Goal: Task Accomplishment & Management: Manage account settings

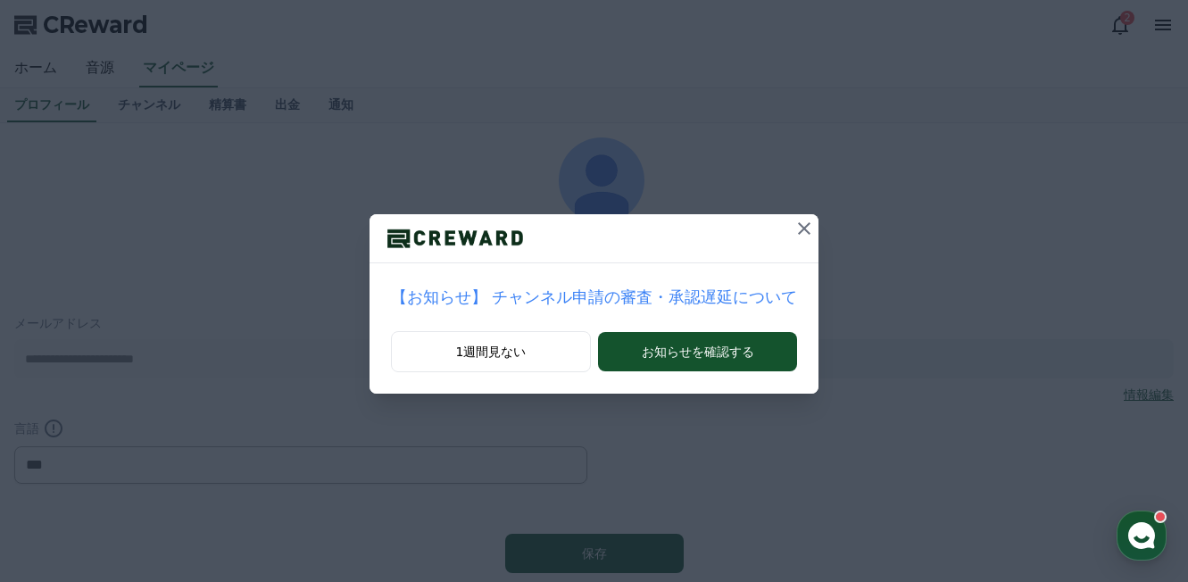
click at [794, 221] on icon at bounding box center [804, 228] width 21 height 21
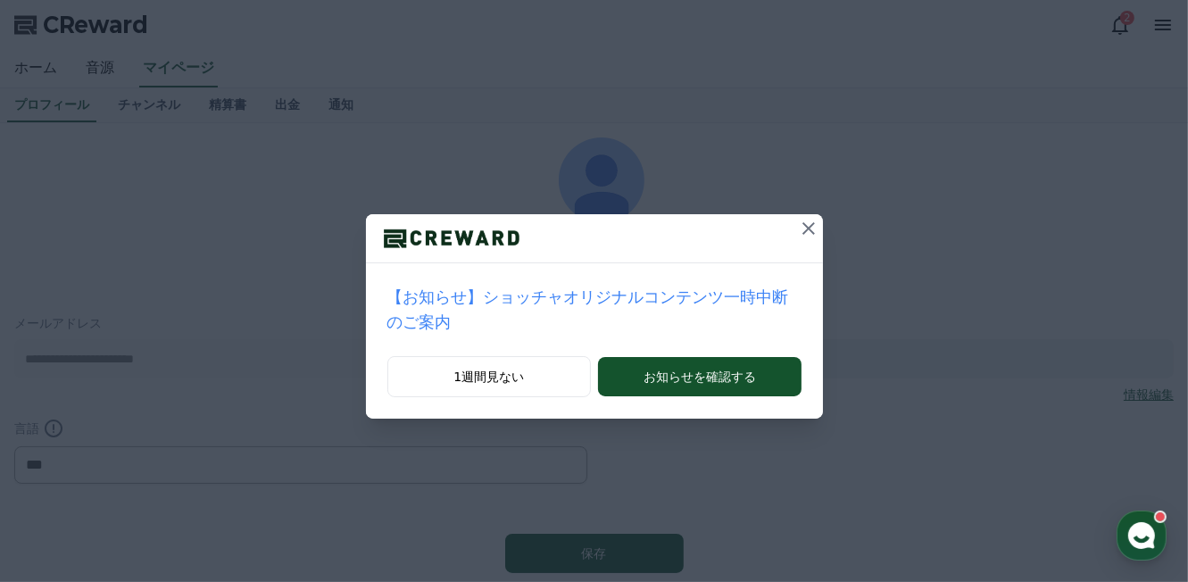
click at [798, 233] on icon at bounding box center [808, 228] width 21 height 21
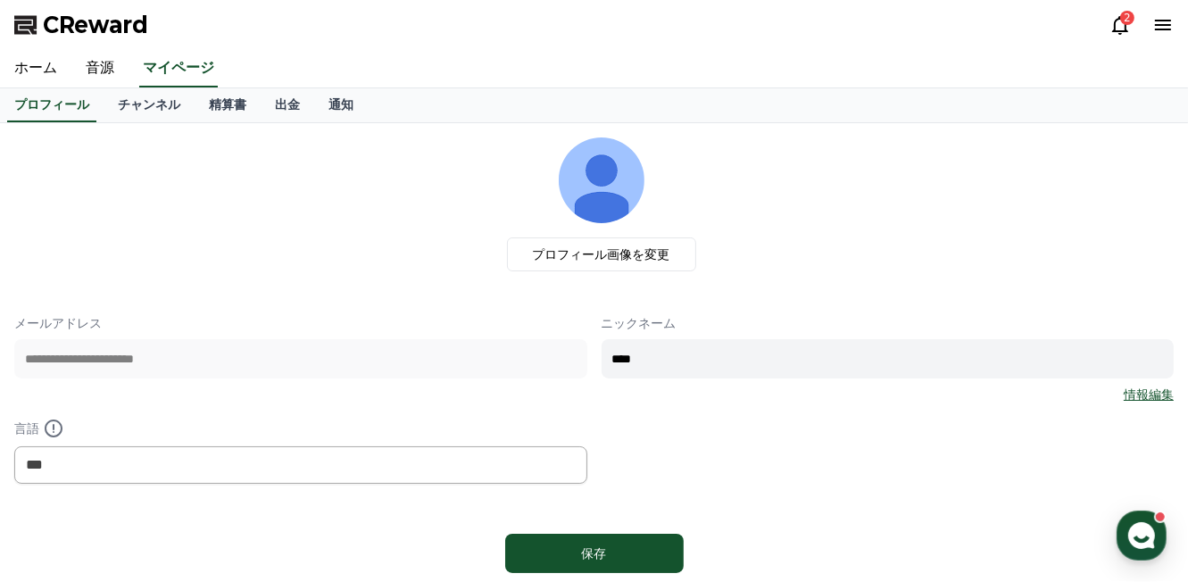
click at [136, 121] on div "プロフィール チャンネル 精算書 出金 通知" at bounding box center [594, 105] width 1188 height 35
click at [134, 111] on link "チャンネル" at bounding box center [149, 105] width 91 height 34
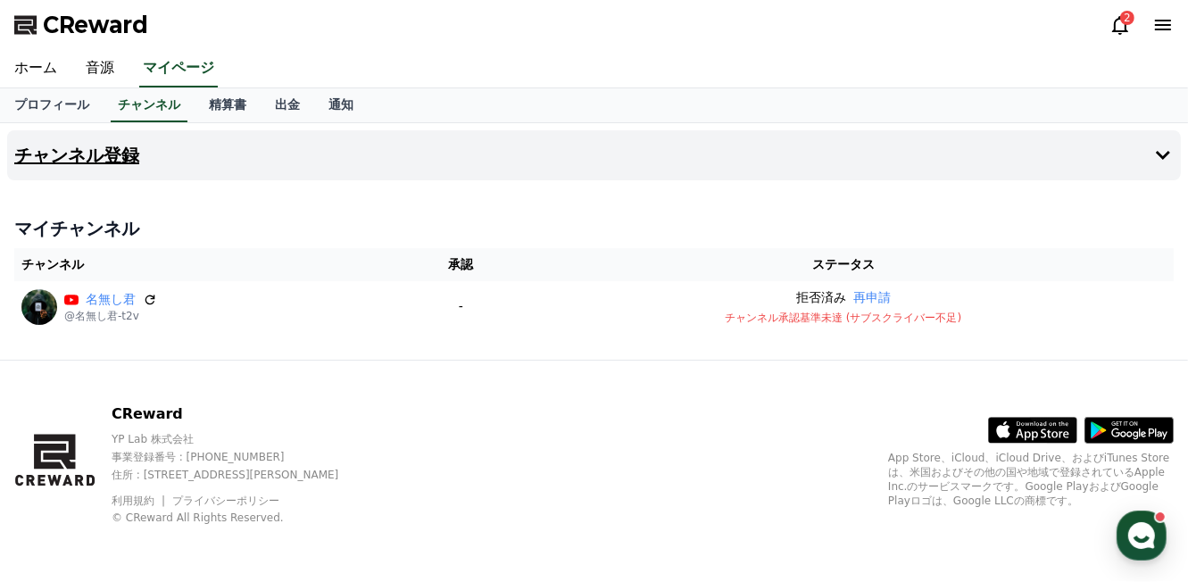
click at [161, 175] on button "チャンネル登録" at bounding box center [594, 155] width 1174 height 50
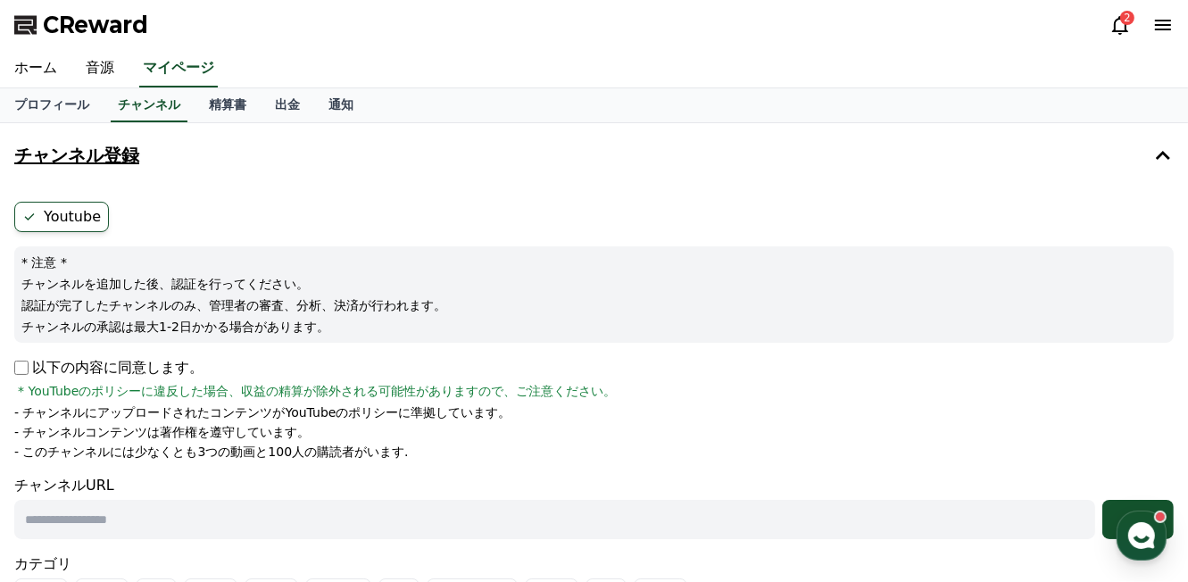
click at [168, 164] on button "チャンネル登録" at bounding box center [594, 155] width 1174 height 50
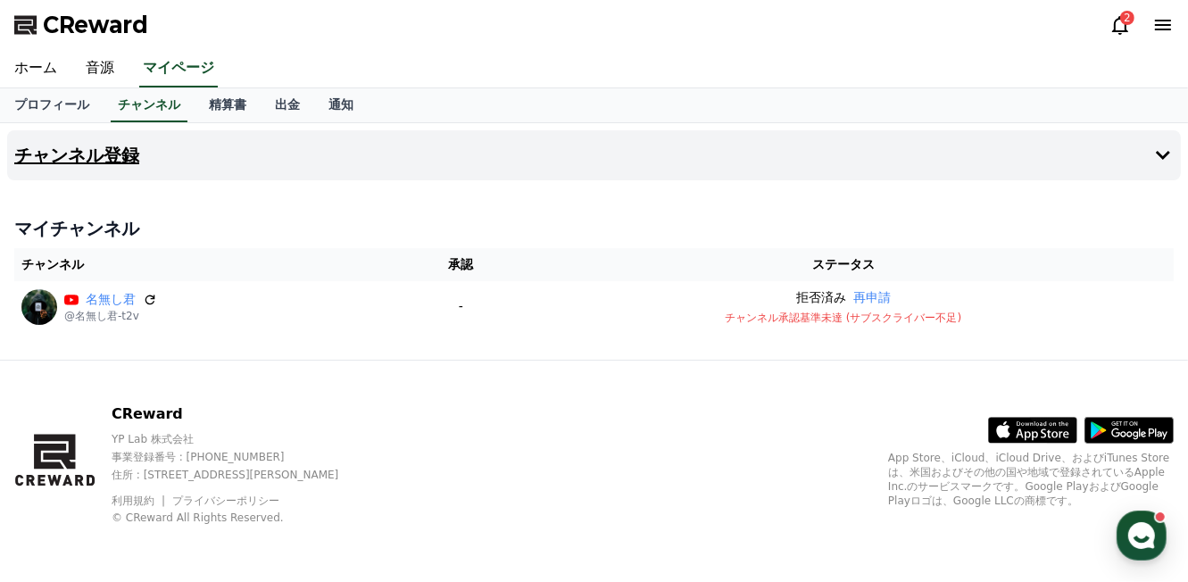
click at [84, 133] on button "チャンネル登録" at bounding box center [594, 155] width 1174 height 50
